Goal: Find specific page/section: Find specific page/section

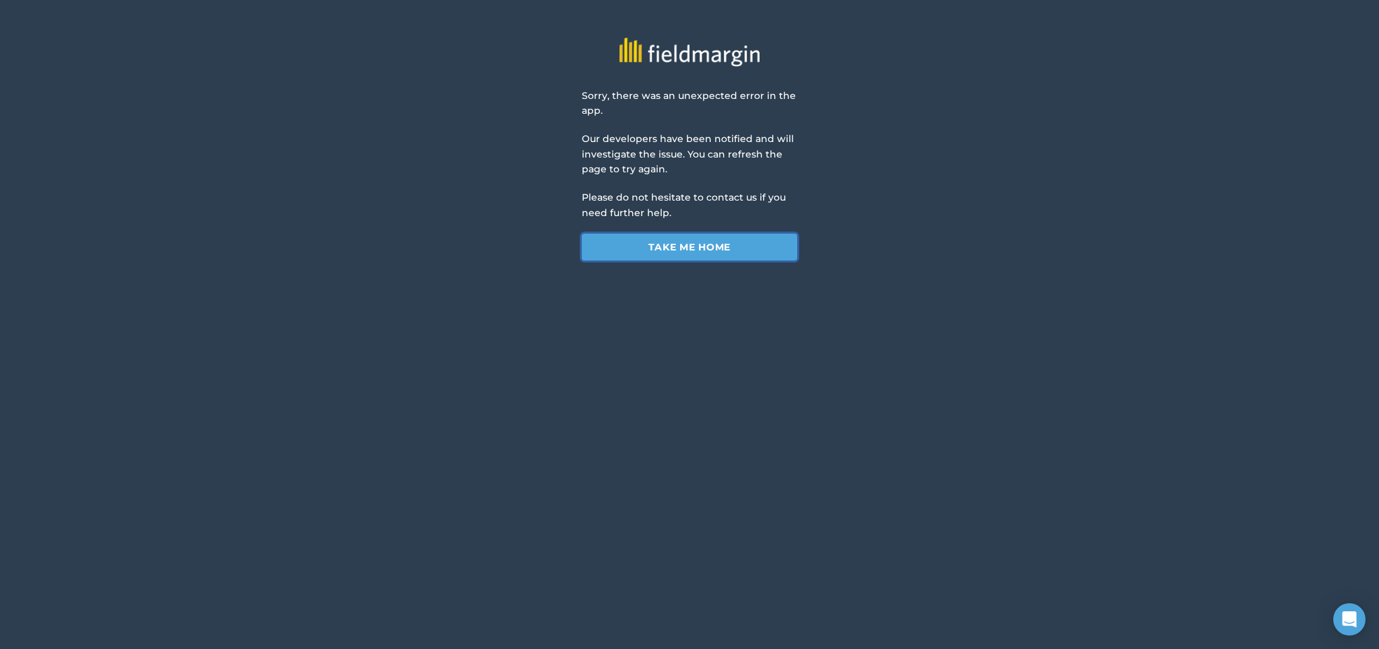
click at [695, 243] on link "Take me home" at bounding box center [690, 247] width 216 height 27
click at [411, 193] on div "Sorry, there was an unexpected error in the app. Our developers have been notif…" at bounding box center [689, 130] width 1379 height 261
